Goal: Find specific page/section: Find specific page/section

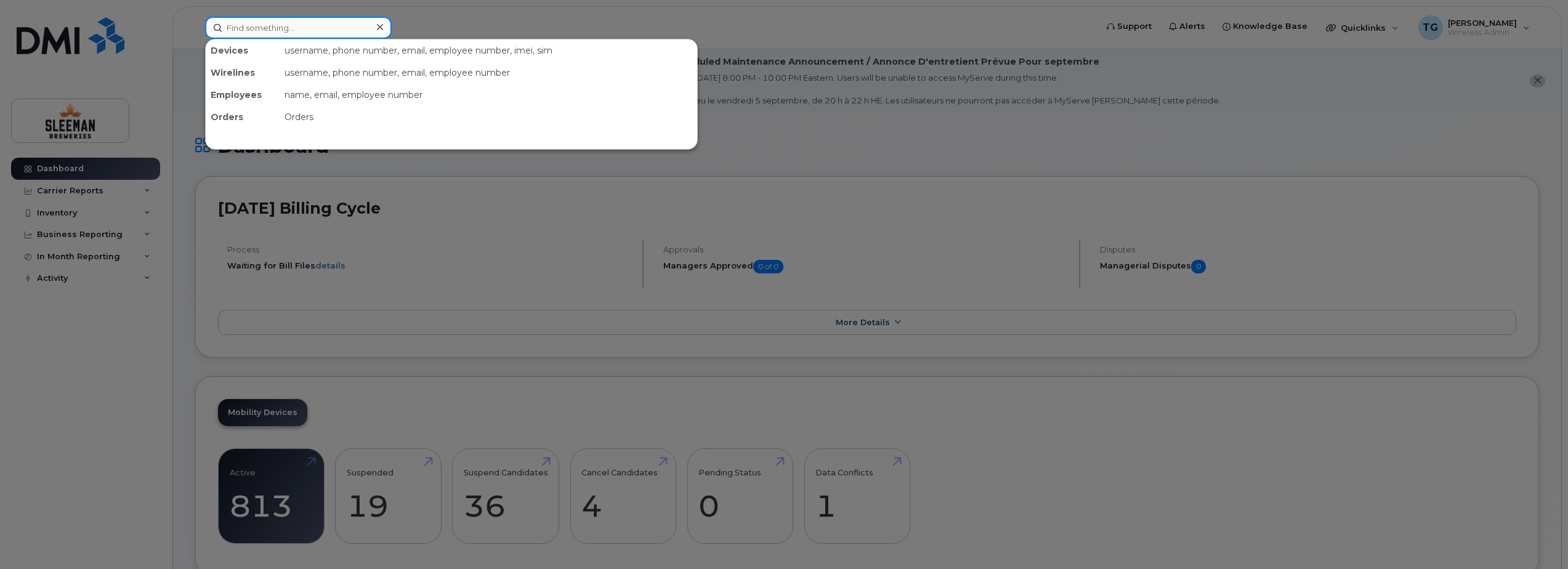
paste input "416-524-0811"
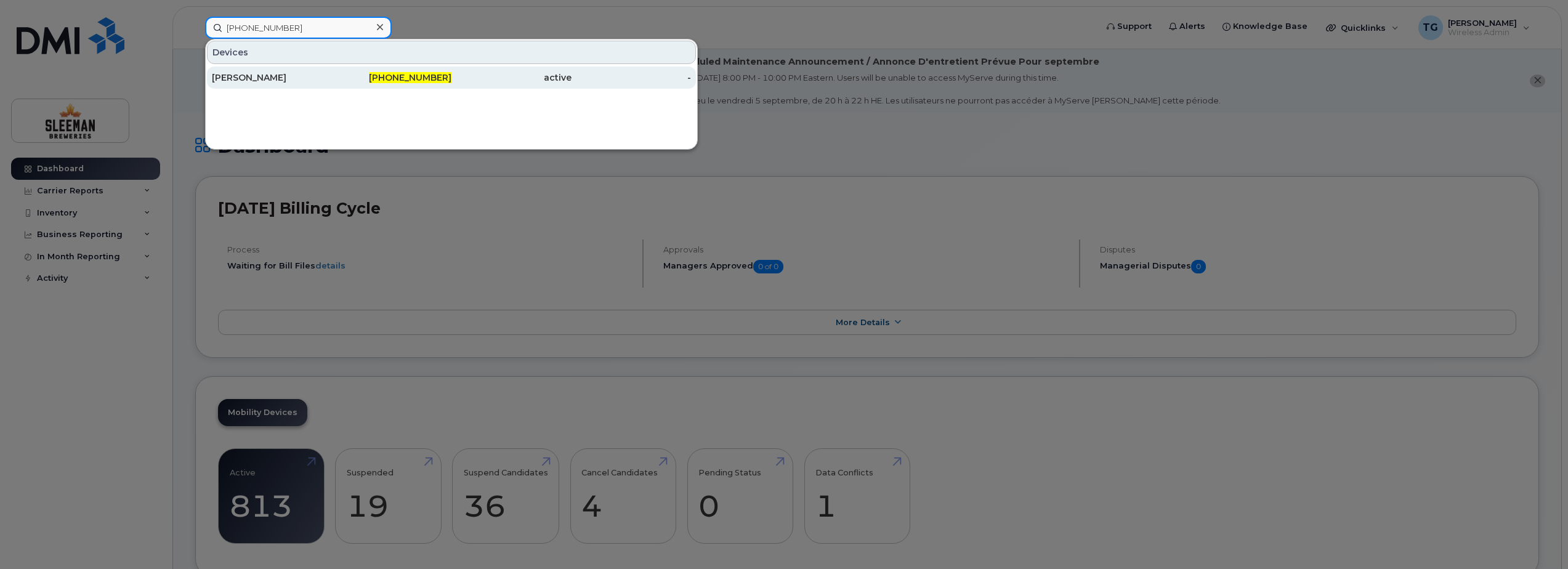
type input "416-524-0811"
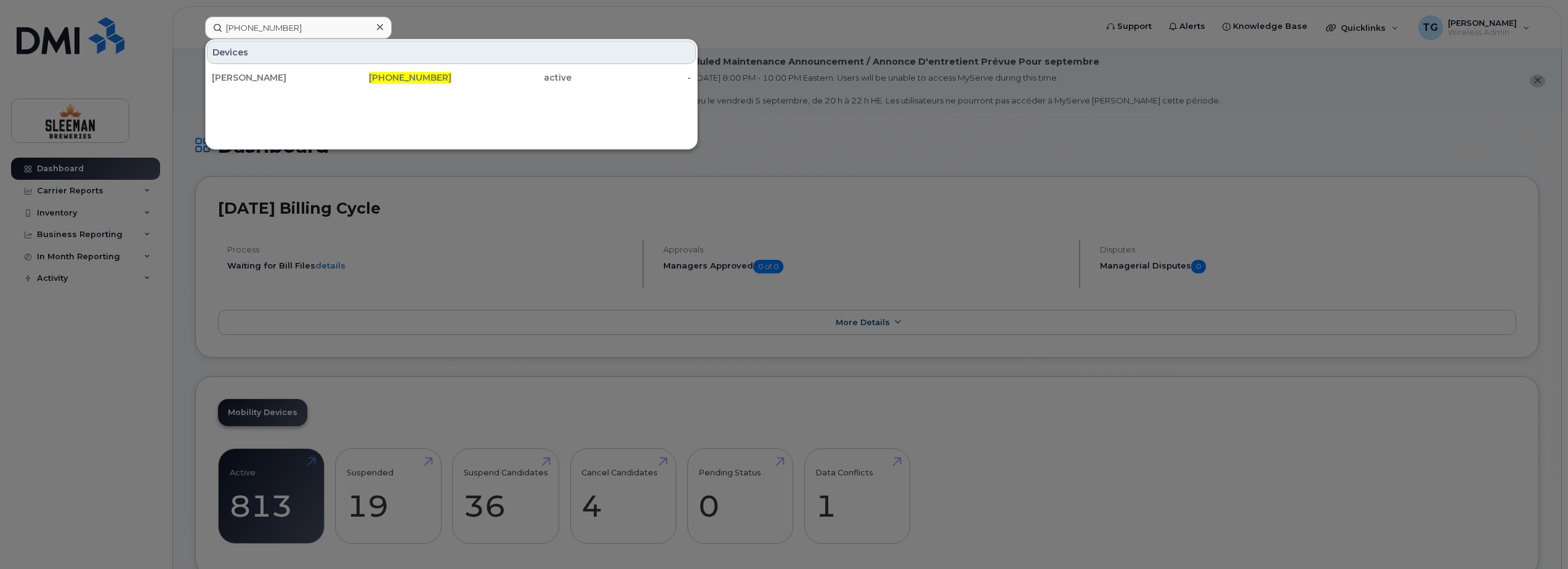
drag, startPoint x: 373, startPoint y: 76, endPoint x: 390, endPoint y: 146, distance: 72.0
click at [373, 76] on div "416-524-0811" at bounding box center [392, 77] width 120 height 12
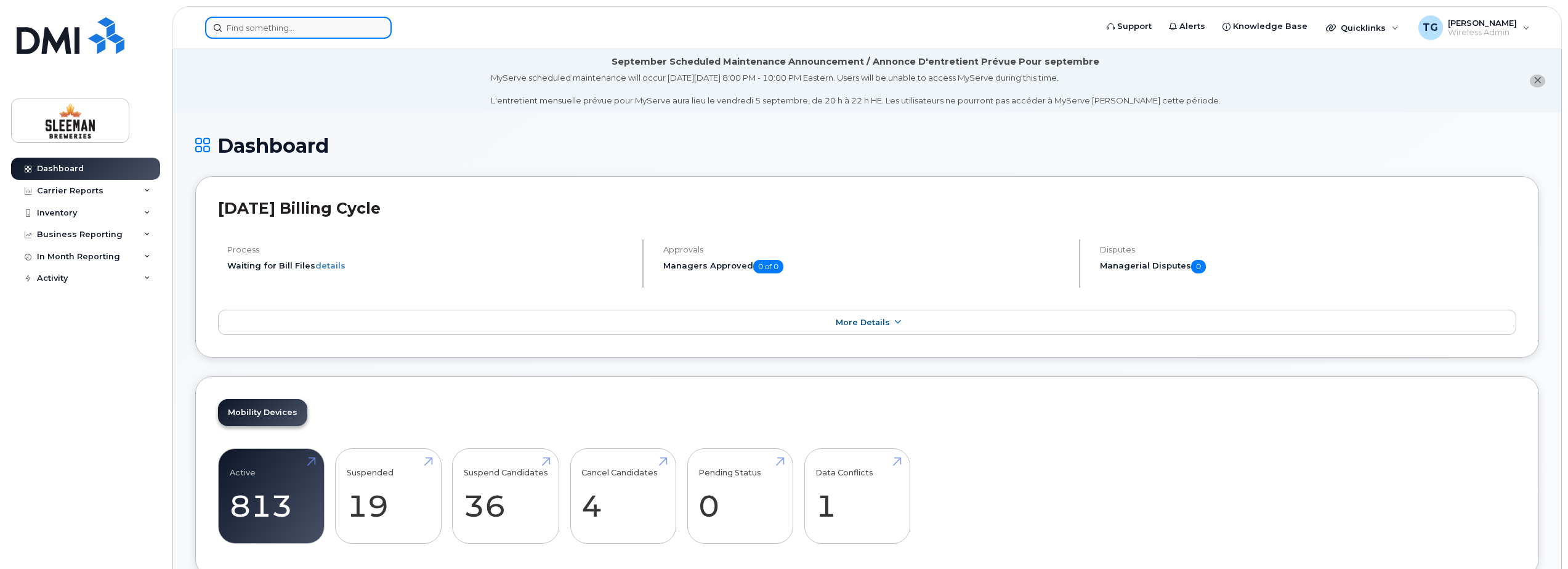
click at [318, 31] on input at bounding box center [298, 27] width 186 height 22
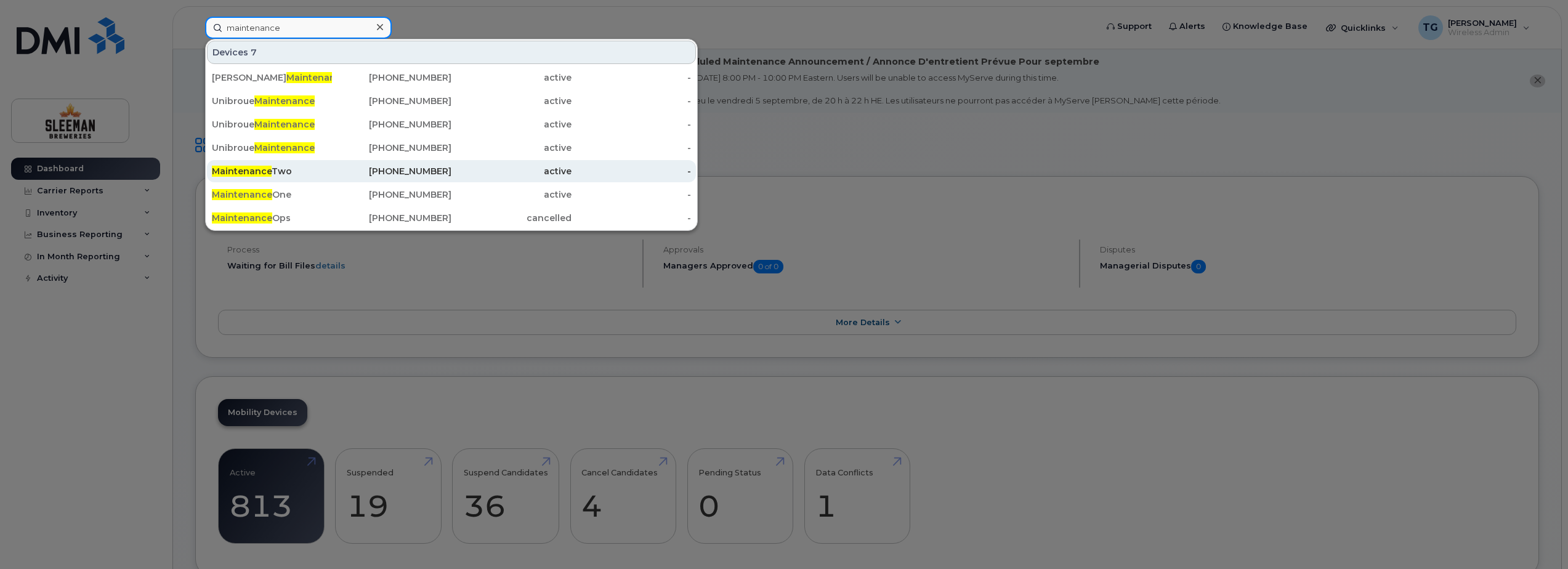
type input "maintenance"
click at [288, 168] on div "Maintenance Two" at bounding box center [272, 171] width 120 height 12
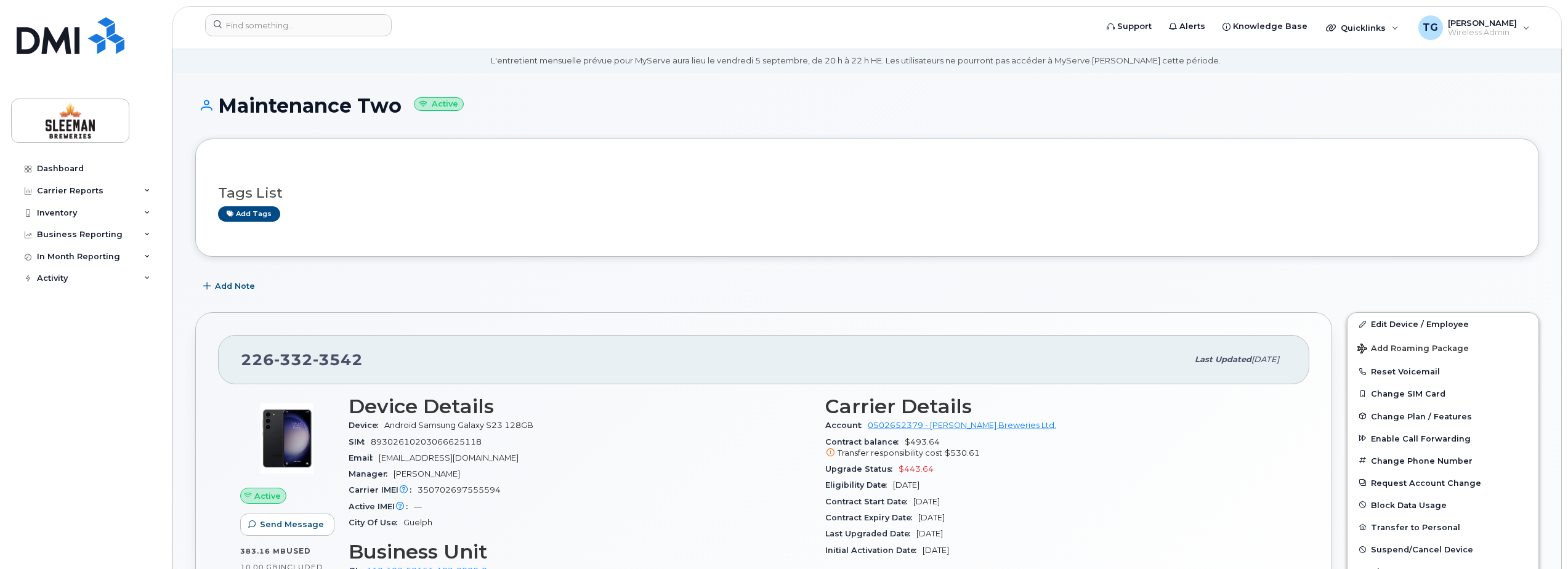
scroll to position [62, 0]
